Goal: Navigation & Orientation: Understand site structure

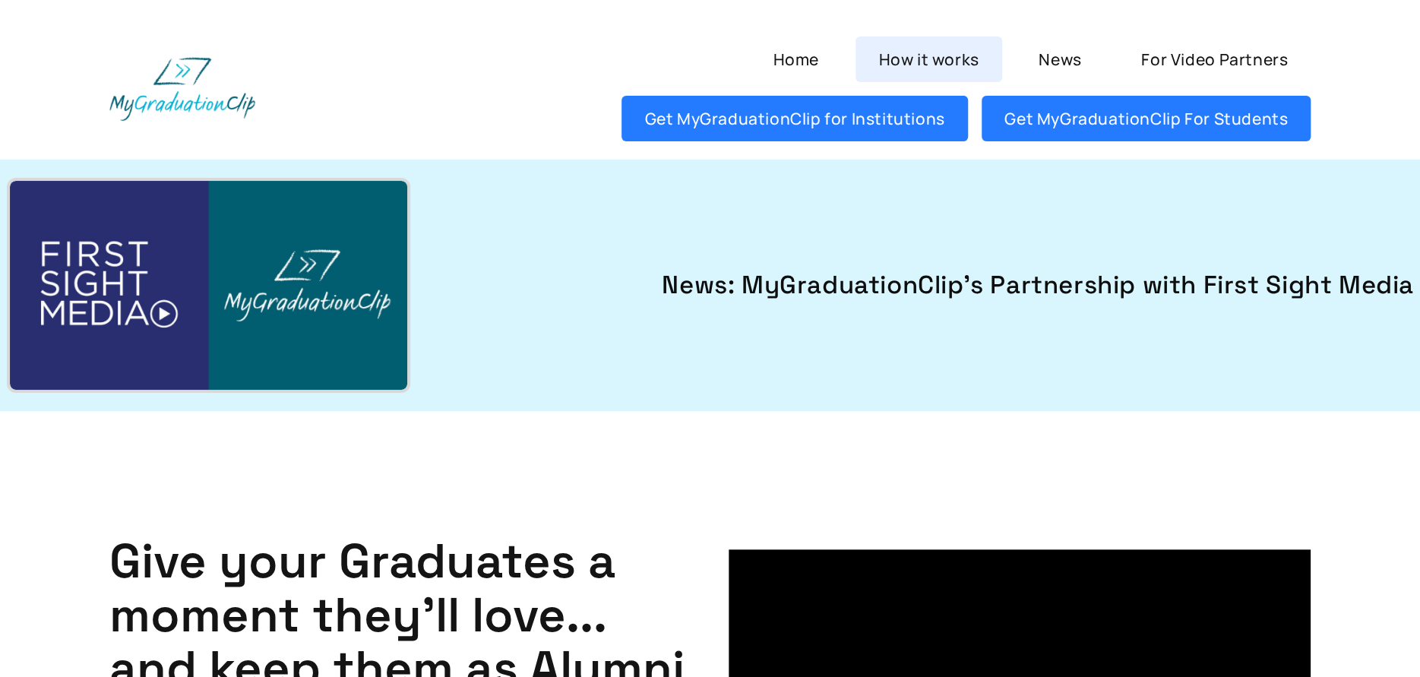
click at [950, 65] on link "How it works" at bounding box center [928, 59] width 147 height 46
click at [1080, 59] on link "News" at bounding box center [1060, 59] width 89 height 46
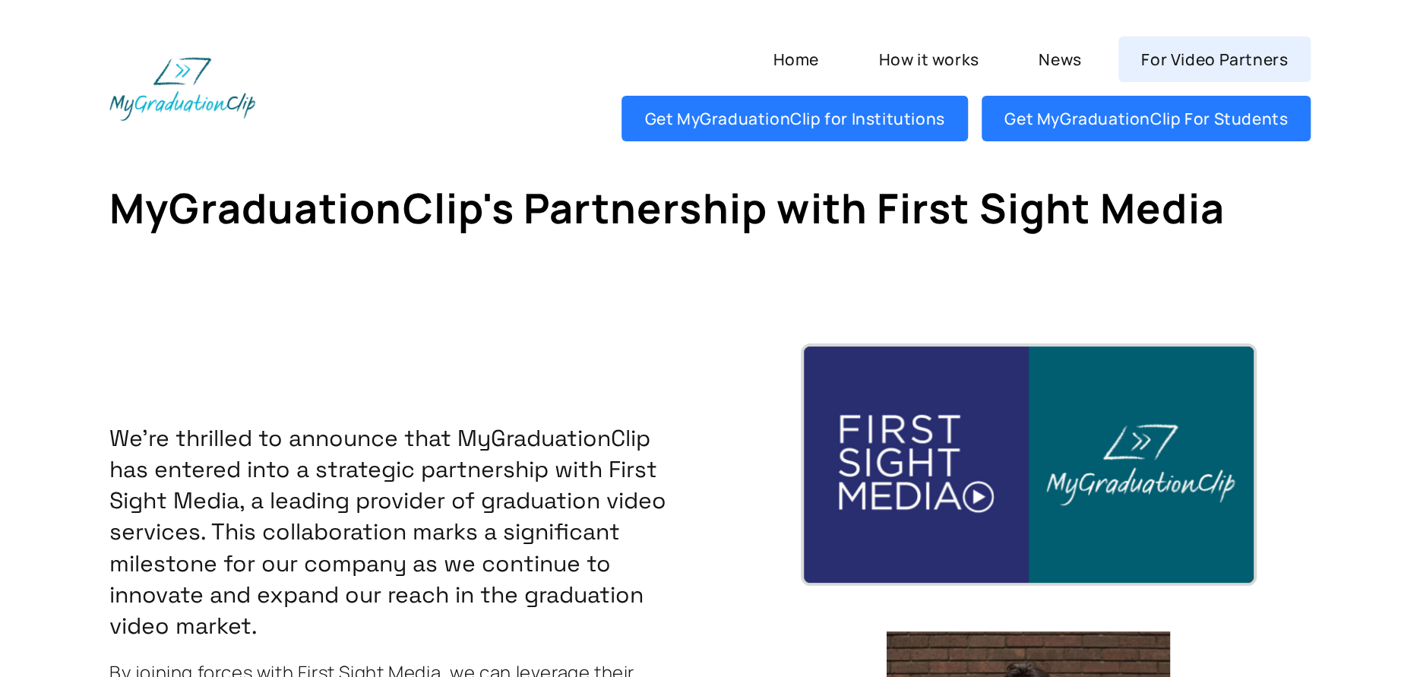
click at [1204, 62] on link "For Video Partners" at bounding box center [1214, 59] width 192 height 46
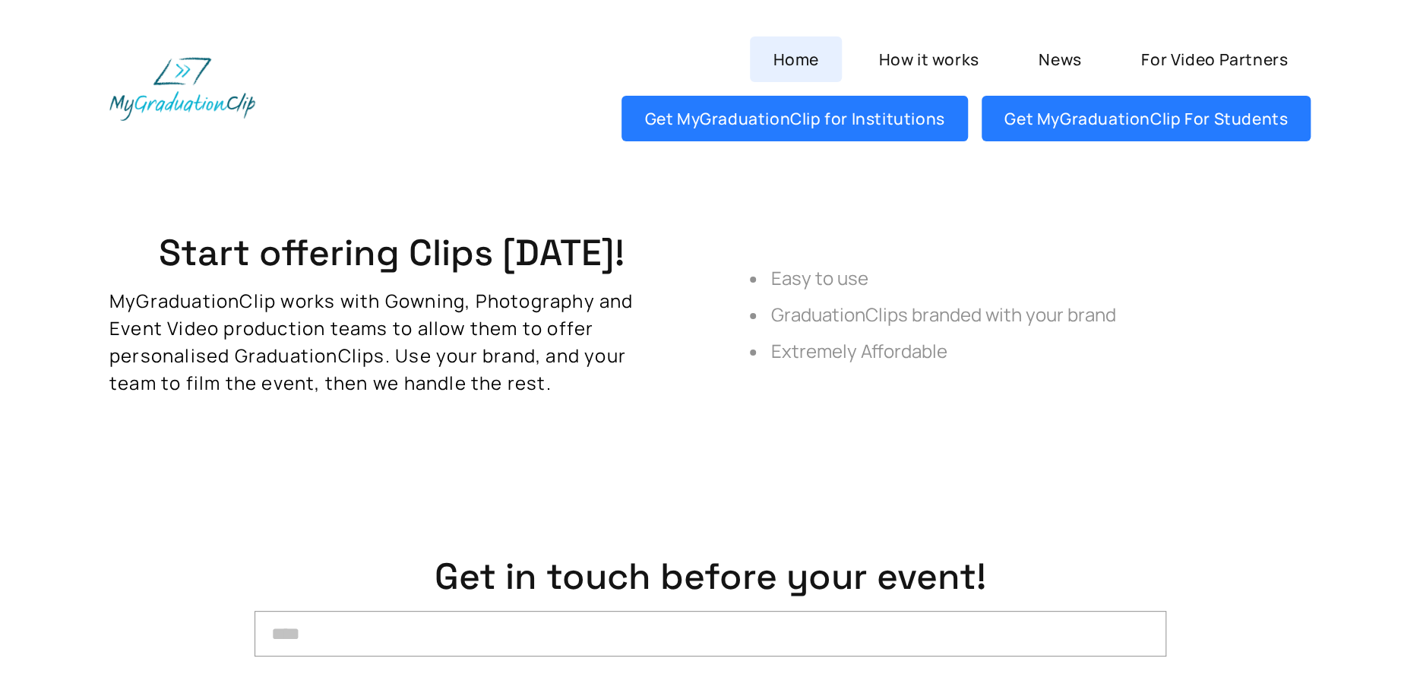
drag, startPoint x: 811, startPoint y: 61, endPoint x: 794, endPoint y: 56, distance: 17.3
click at [811, 61] on link "Home" at bounding box center [796, 59] width 92 height 46
